Goal: Check status: Check status

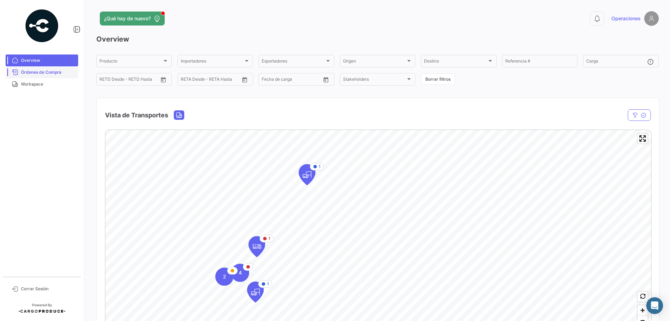
click at [36, 75] on span "Órdenes de Compra" at bounding box center [48, 72] width 54 height 6
click at [46, 74] on span "Órdenes de Compra" at bounding box center [48, 72] width 54 height 6
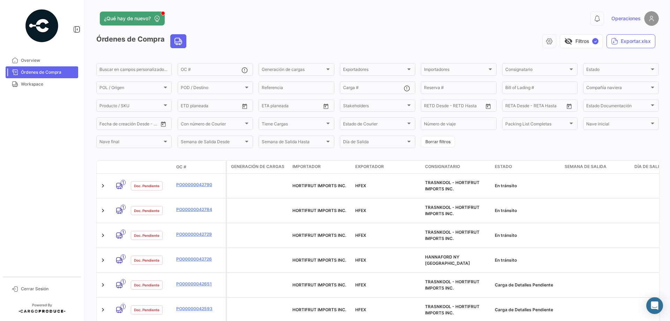
scroll to position [35, 0]
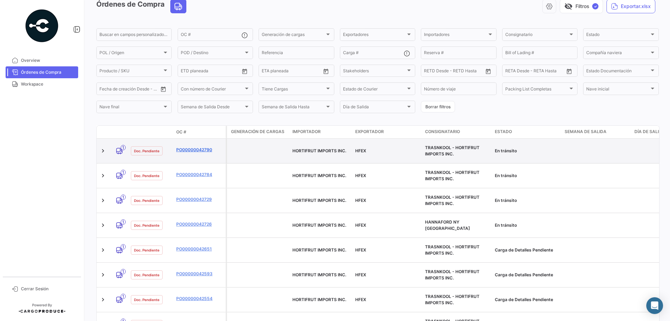
click at [181, 147] on link "PO00000042790" at bounding box center [199, 150] width 47 height 6
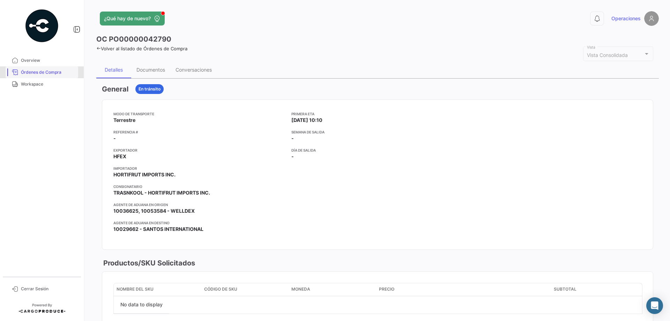
click at [35, 74] on span "Órdenes de Compra" at bounding box center [48, 72] width 54 height 6
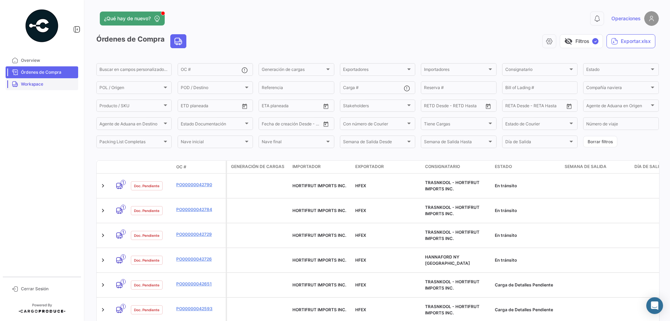
click at [29, 82] on span "Workspace" at bounding box center [48, 84] width 54 height 6
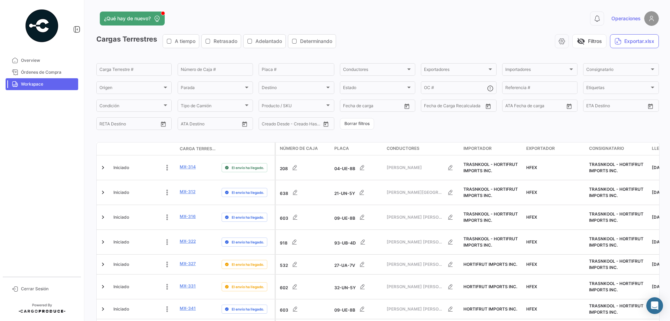
click at [27, 73] on span "Órdenes de Compra" at bounding box center [48, 72] width 54 height 6
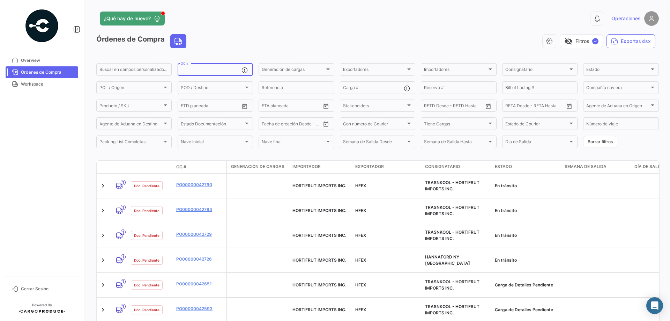
click at [200, 71] on input "OC #" at bounding box center [211, 70] width 61 height 5
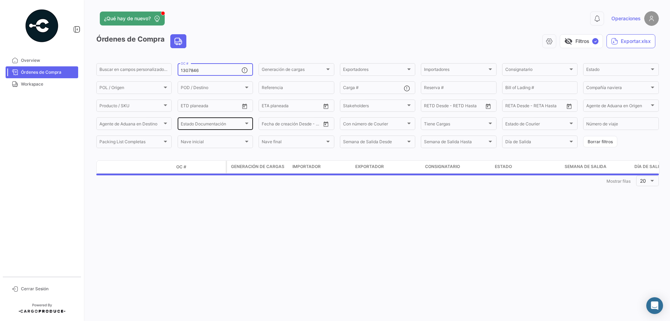
type input "13078466"
